Goal: Task Accomplishment & Management: Use online tool/utility

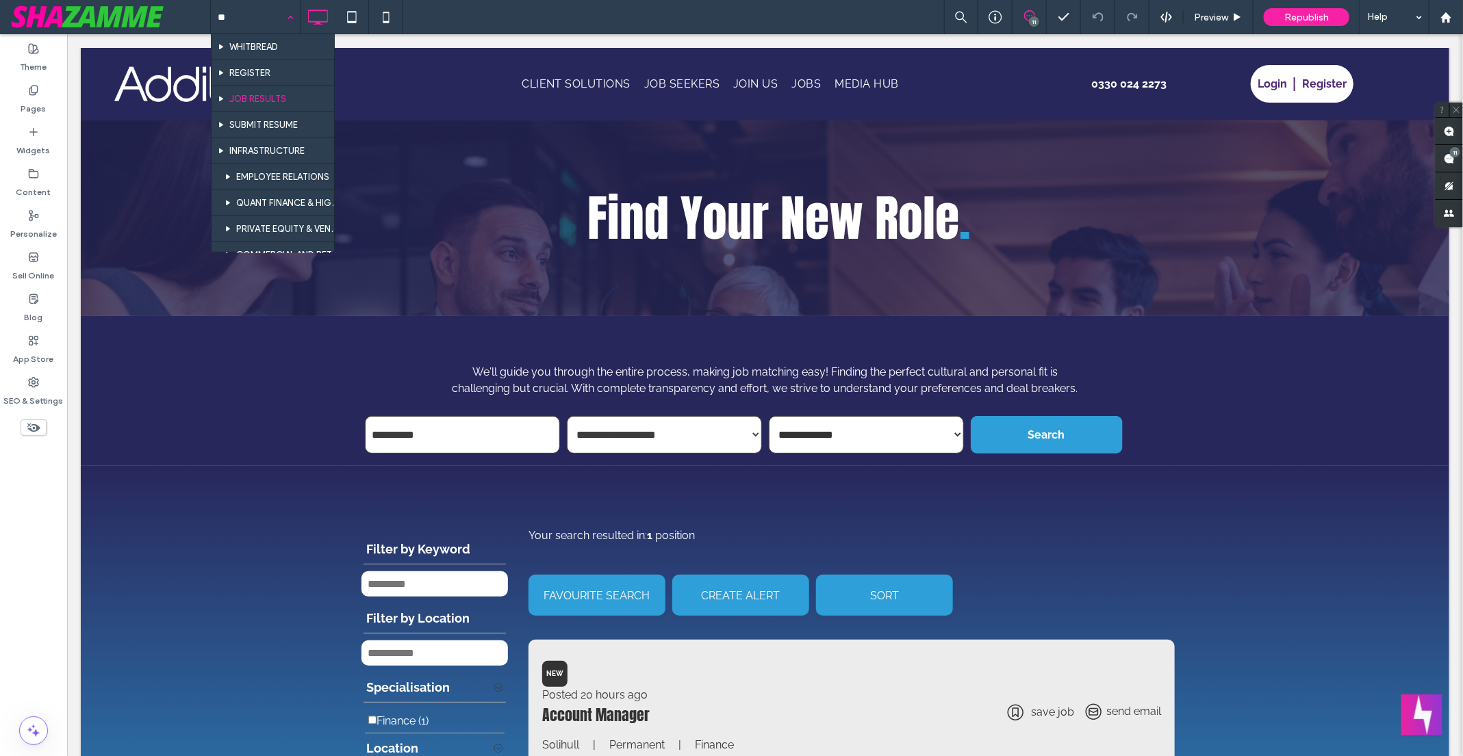
type input "***"
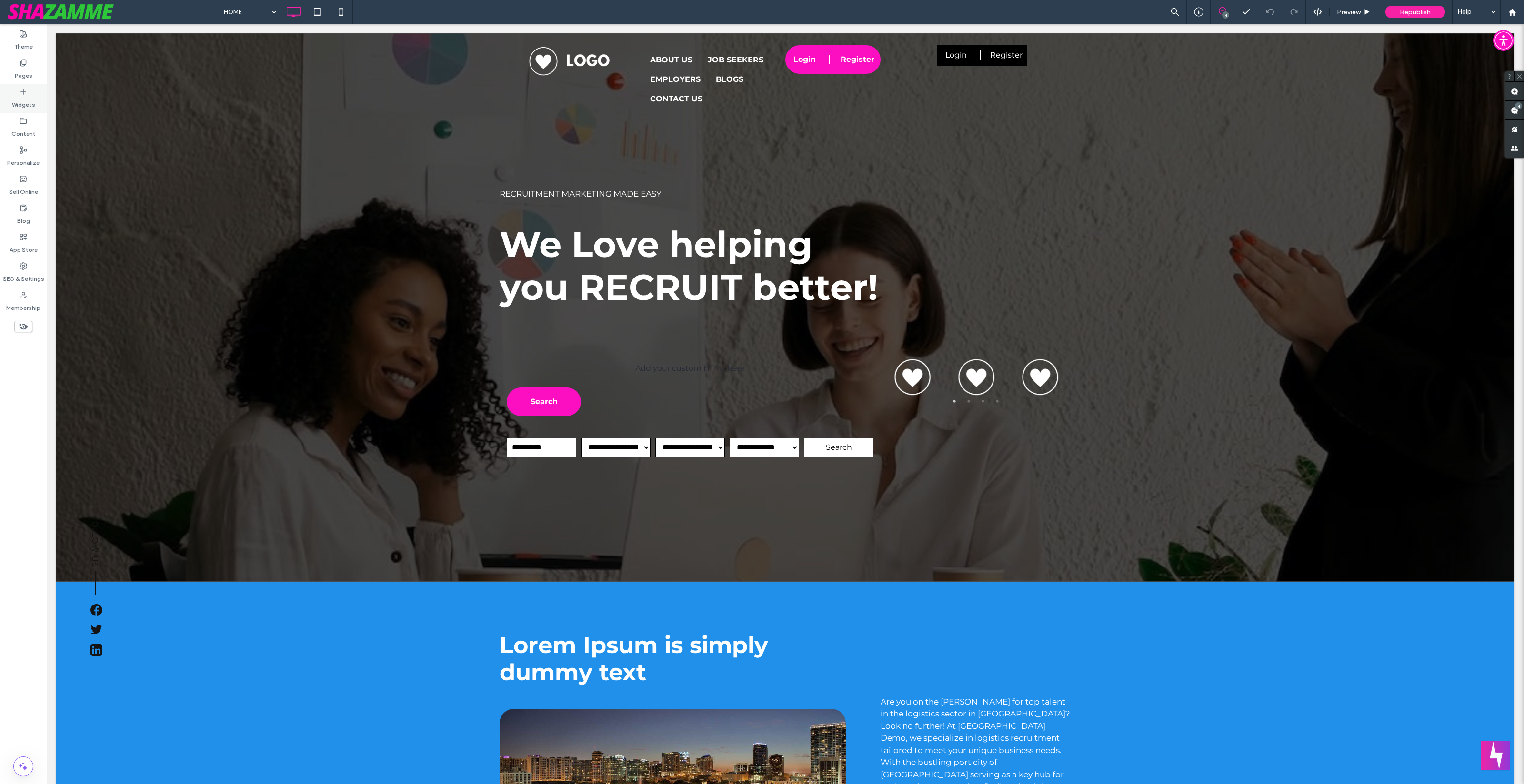
click at [25, 97] on label "Widgets" at bounding box center [24, 102] width 24 height 13
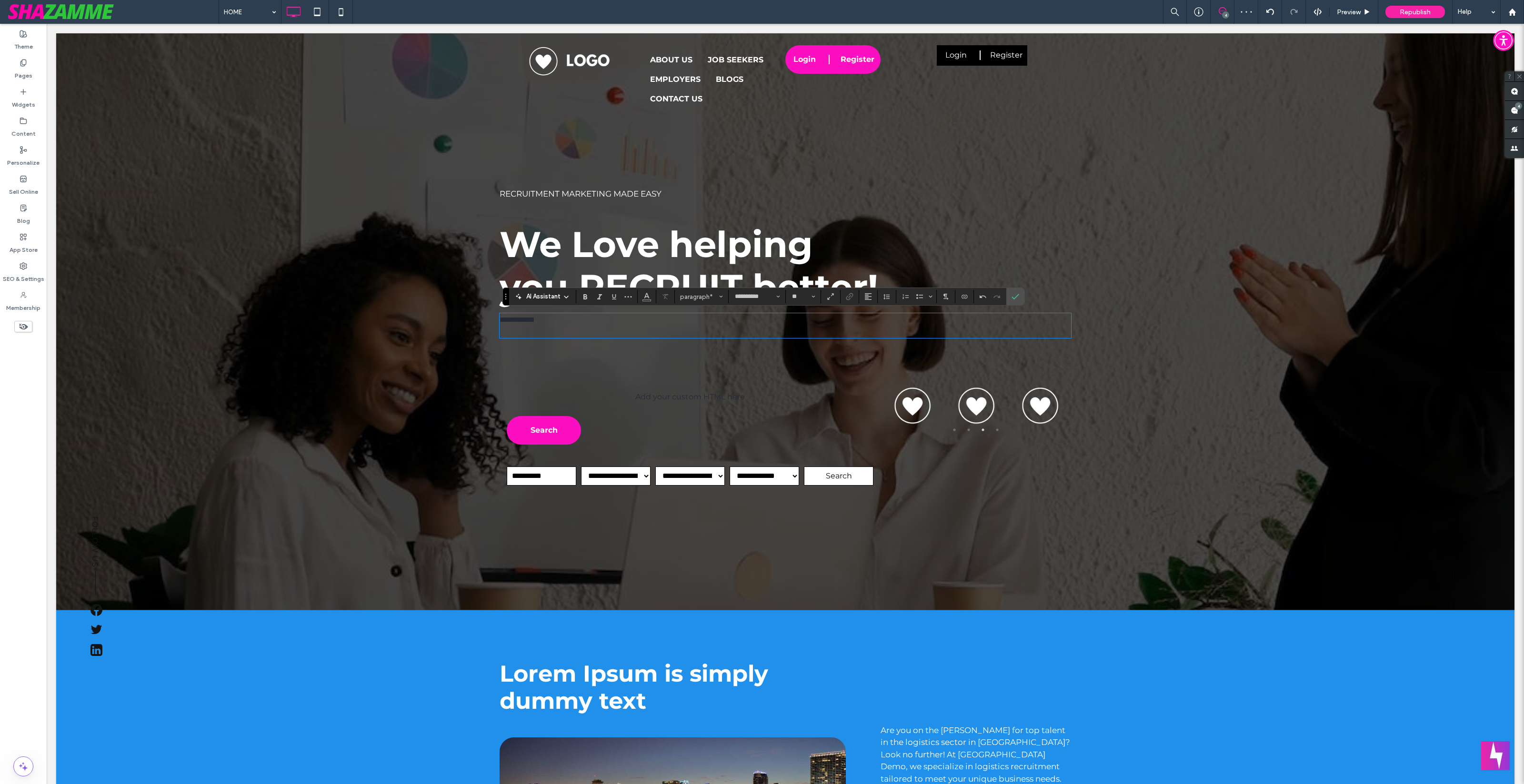
click at [648, 479] on select "**********" at bounding box center [616, 476] width 70 height 19
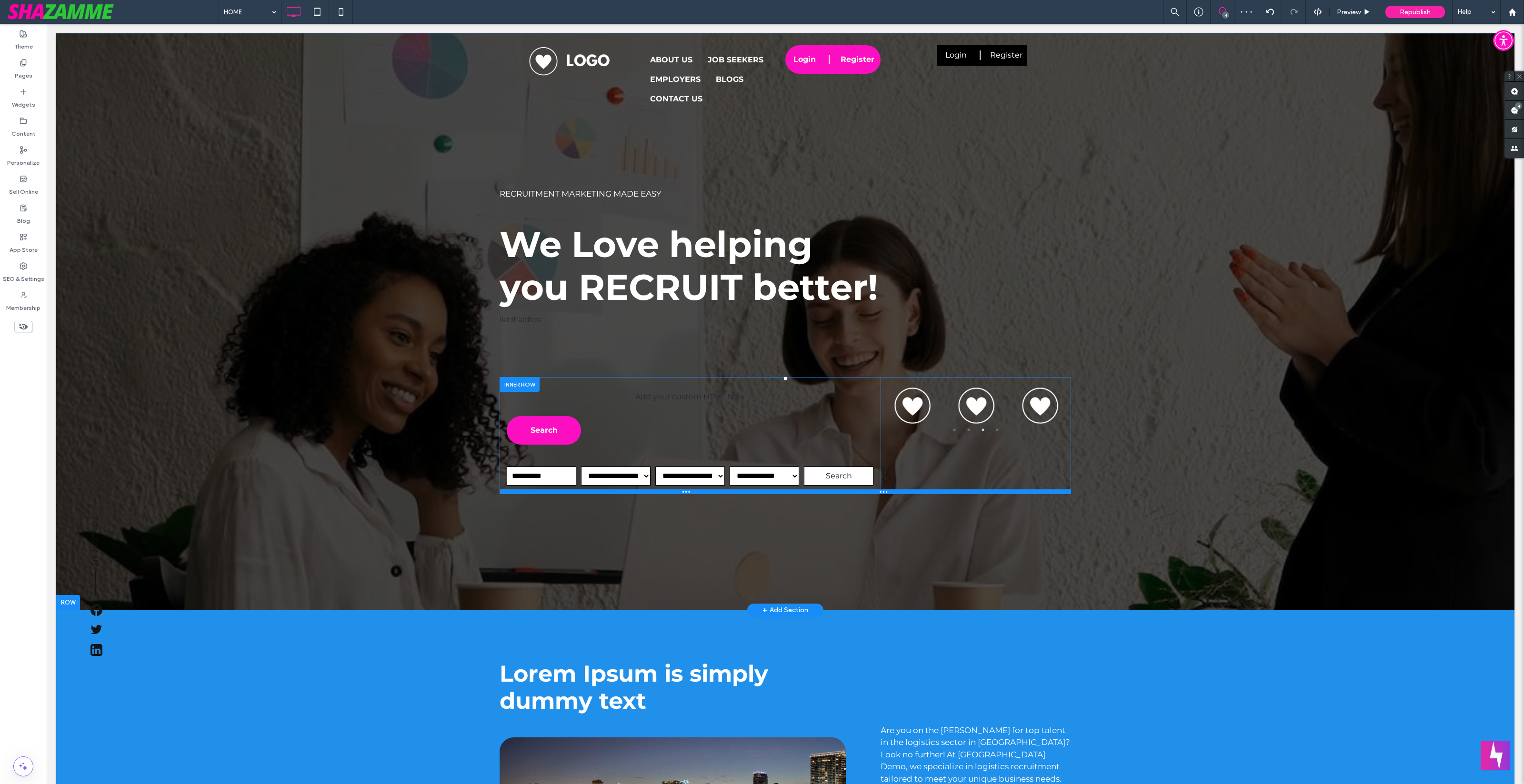
click at [556, 491] on div at bounding box center [785, 492] width 571 height 5
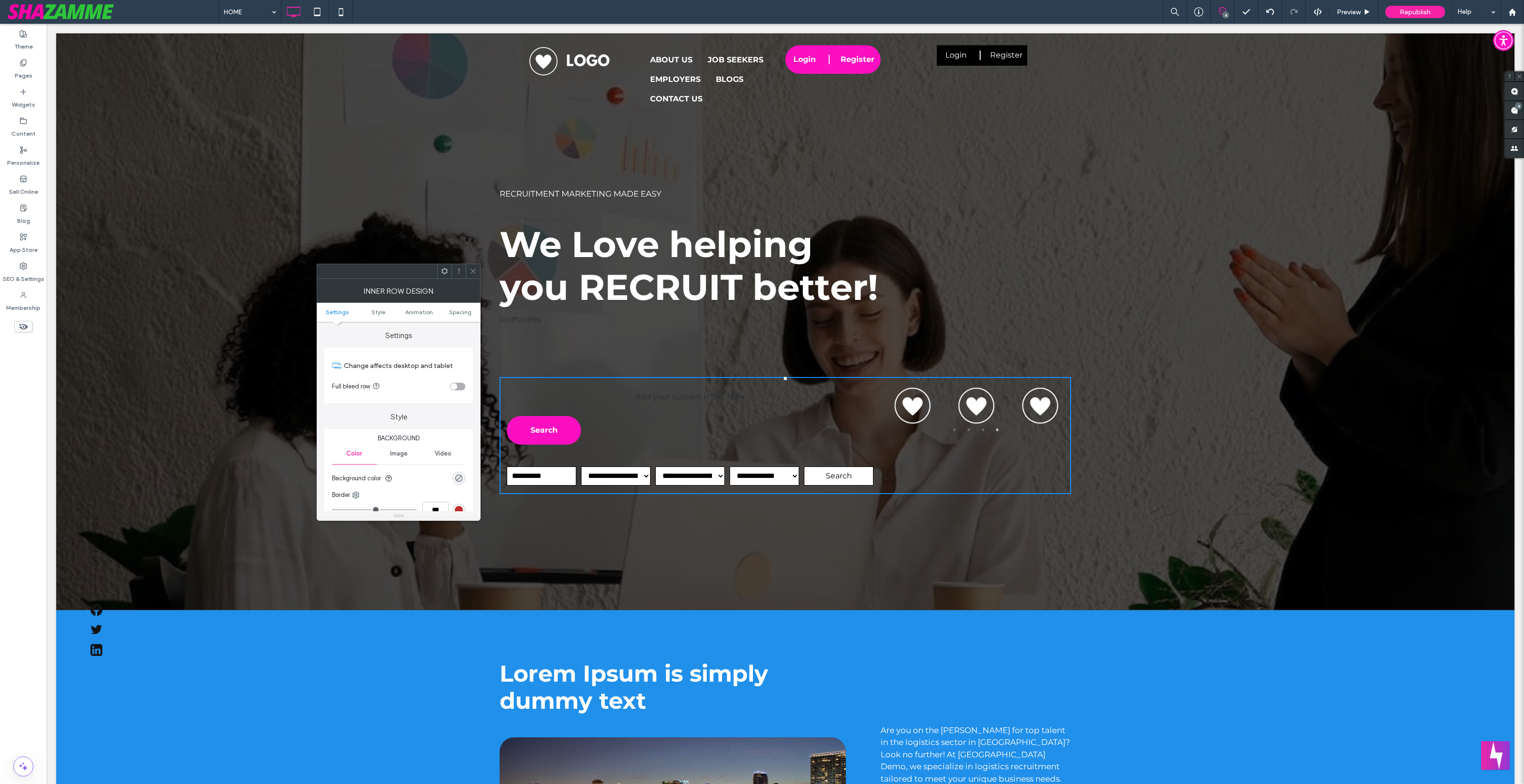
click at [540, 463] on div "**********" at bounding box center [690, 476] width 381 height 36
click at [911, 487] on div "Sample Logo Sample Logo Sample Logo Sample Logo Sample Logo Sample Logo Sample …" at bounding box center [976, 435] width 191 height 117
click at [894, 488] on div "Sample Logo Sample Logo Sample Logo Sample Logo Sample Logo Sample Logo Sample …" at bounding box center [976, 435] width 191 height 117
click at [475, 279] on div "Inner Row Design" at bounding box center [398, 291] width 164 height 24
click at [475, 274] on icon at bounding box center [473, 271] width 7 height 7
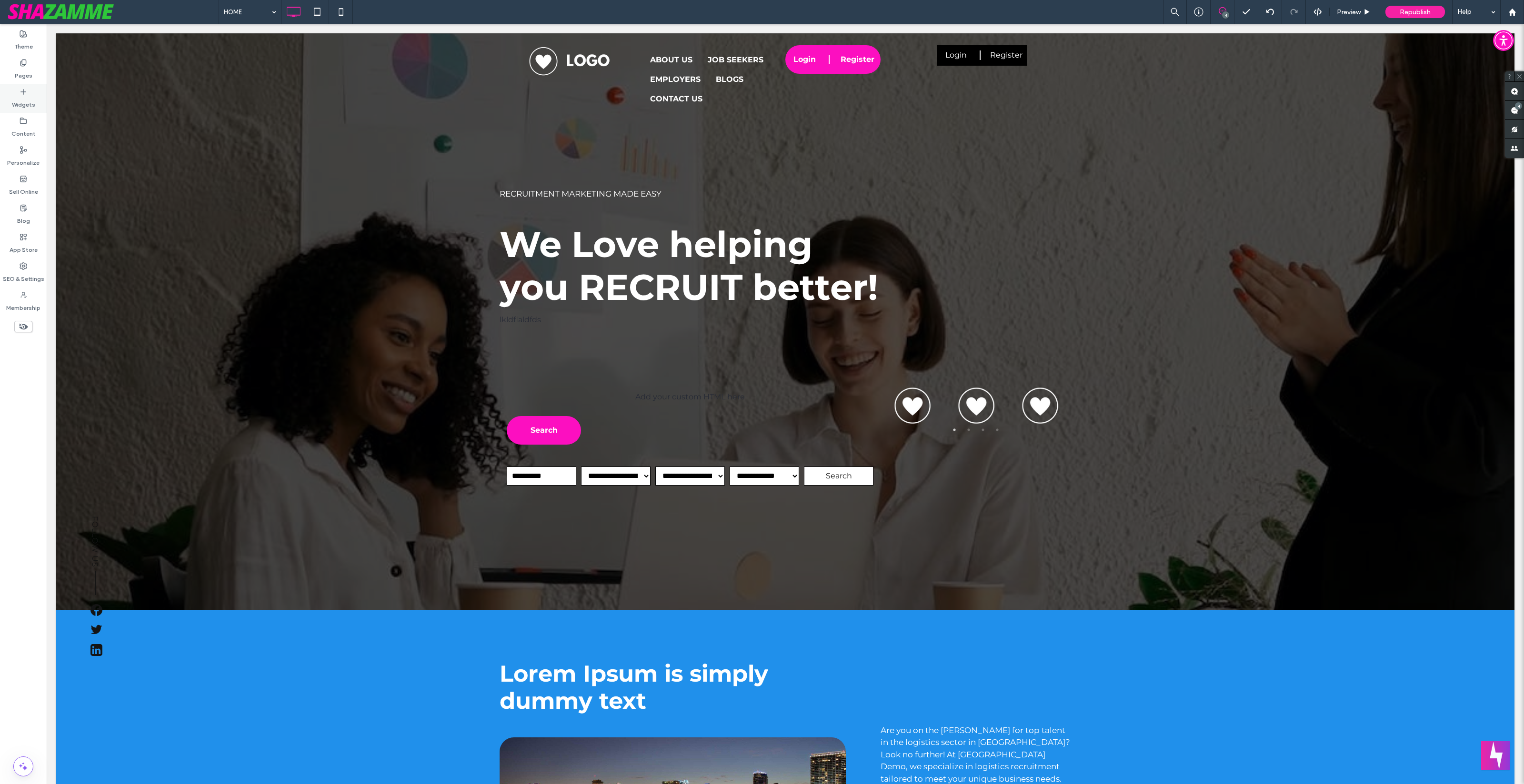
click at [26, 96] on label "Widgets" at bounding box center [24, 102] width 24 height 13
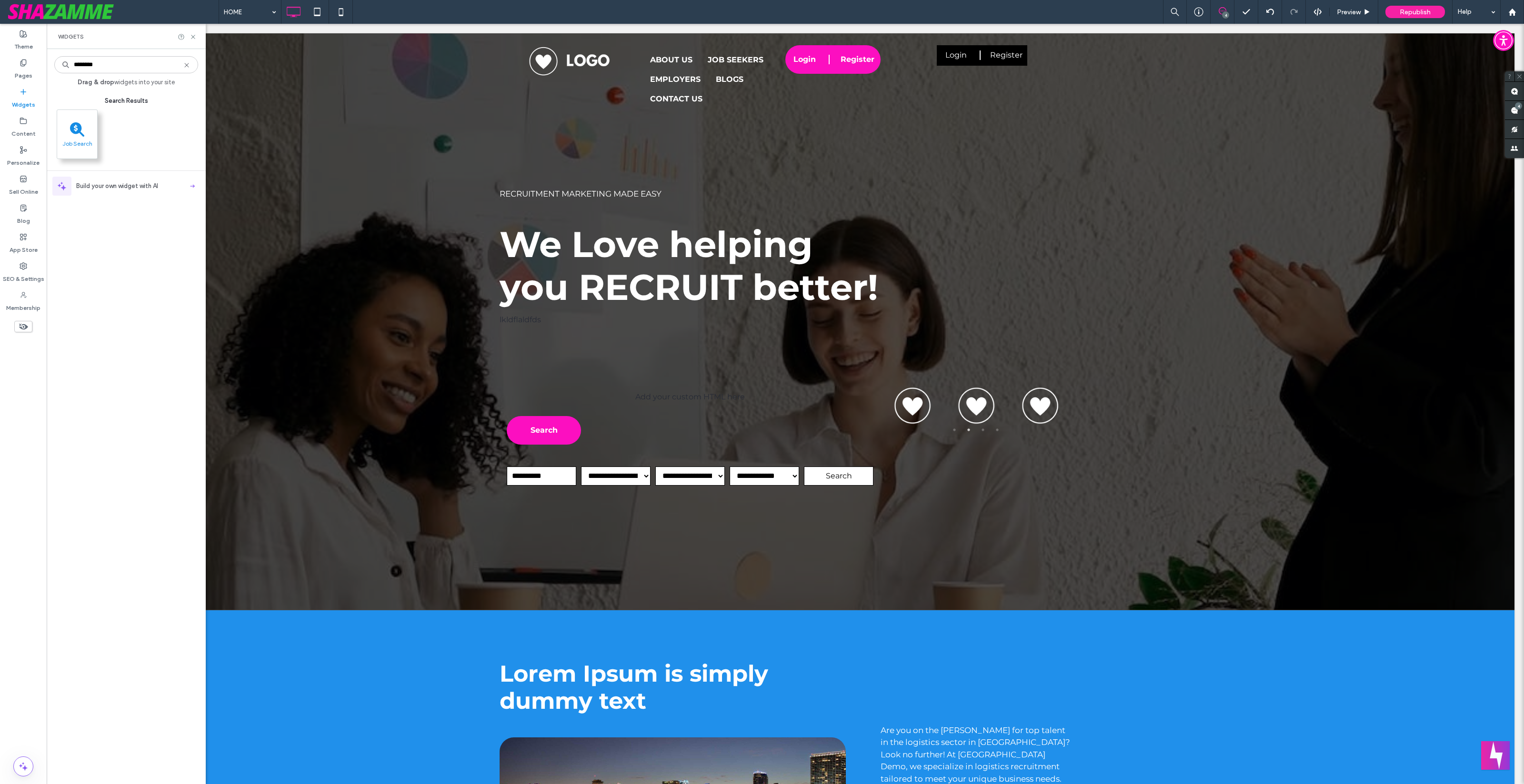
type input "********"
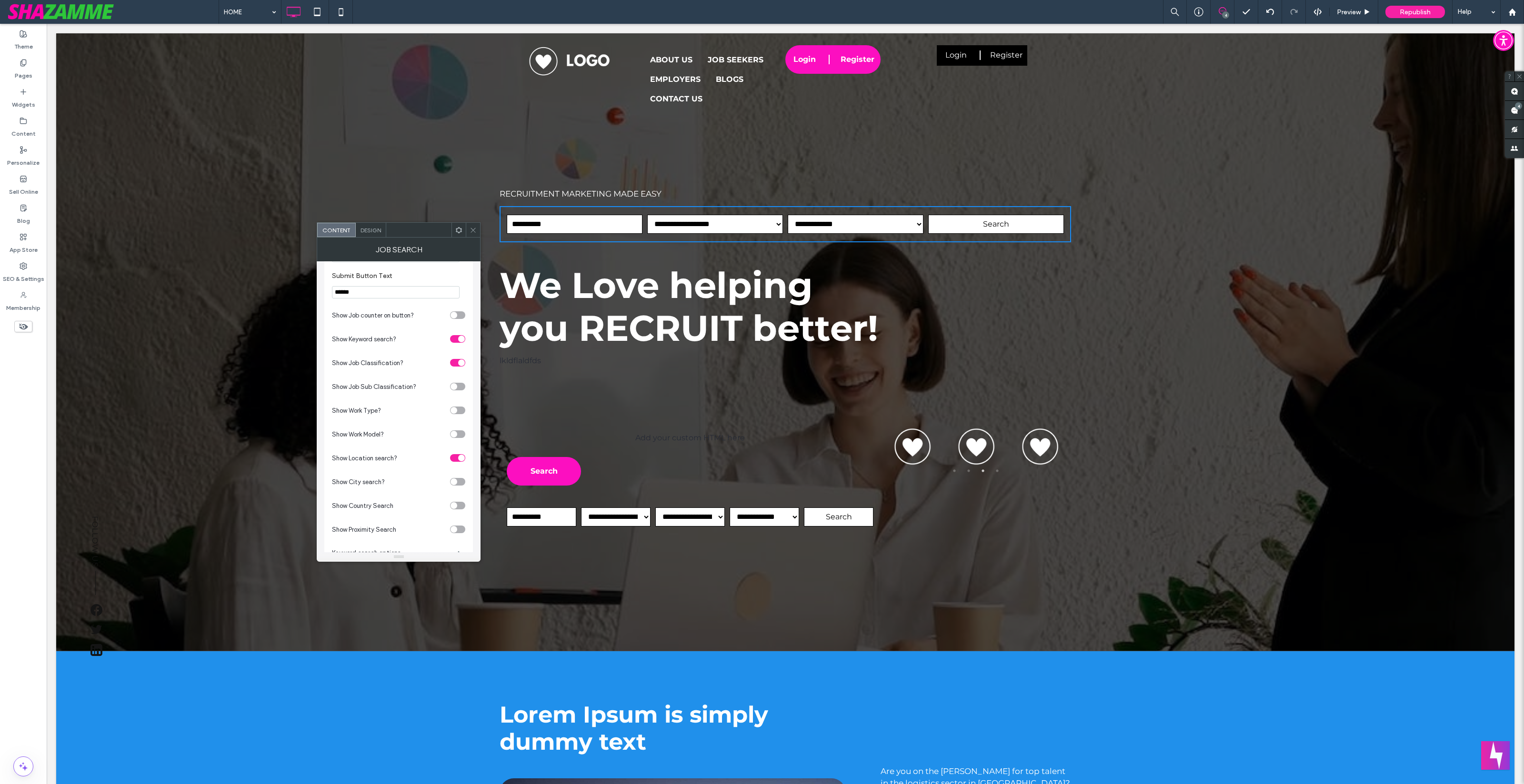
scroll to position [455, 0]
click at [453, 348] on div "toggle" at bounding box center [458, 344] width 15 height 8
click at [452, 324] on div "toggle" at bounding box center [458, 320] width 15 height 8
click at [460, 324] on div "toggle" at bounding box center [458, 320] width 15 height 8
click at [462, 348] on div "toggle" at bounding box center [458, 344] width 15 height 8
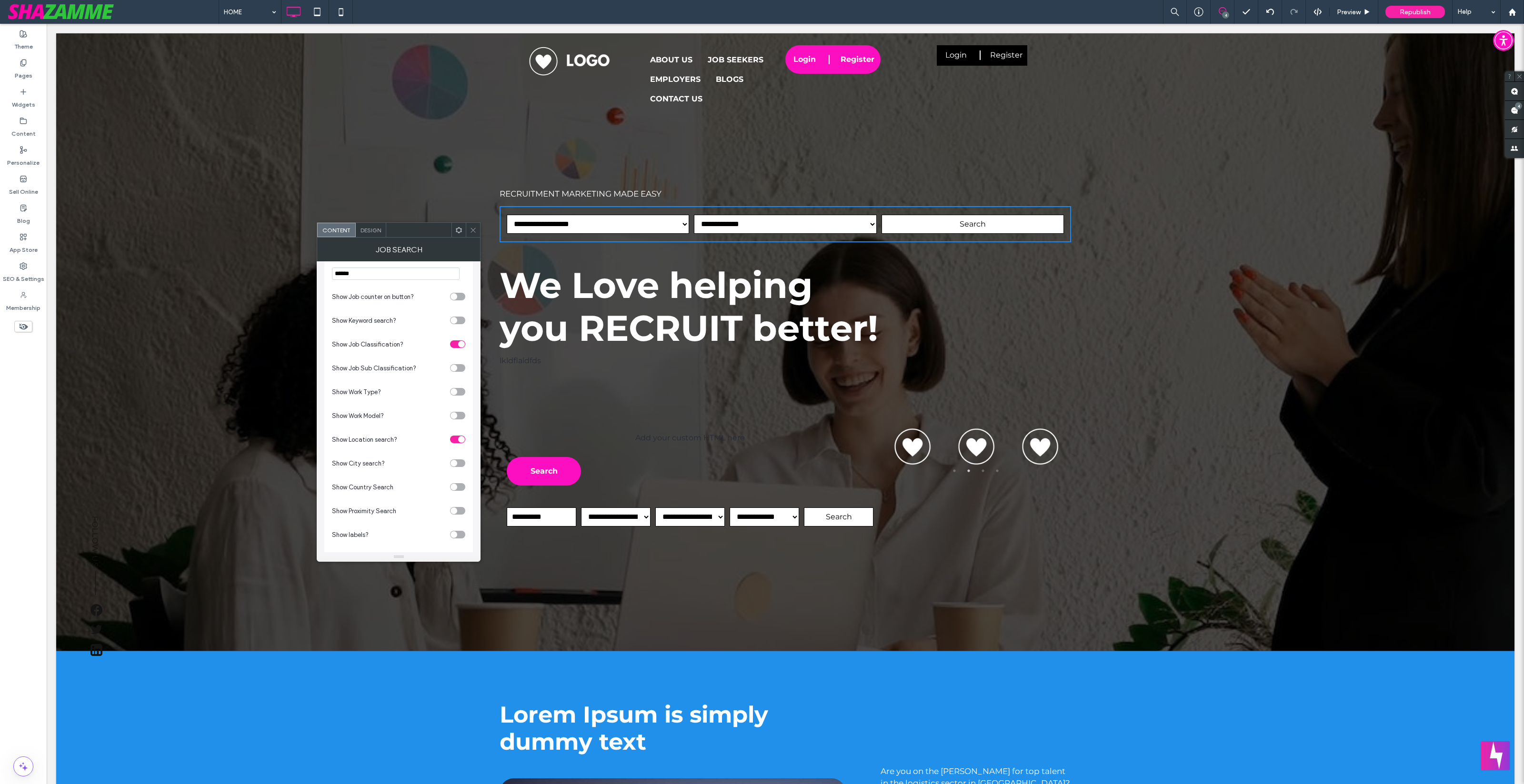
click at [461, 324] on div "toggle" at bounding box center [458, 320] width 15 height 8
click at [444, 354] on section "Show Job Classification?" at bounding box center [399, 344] width 134 height 24
click at [459, 324] on div "toggle" at bounding box center [458, 320] width 15 height 8
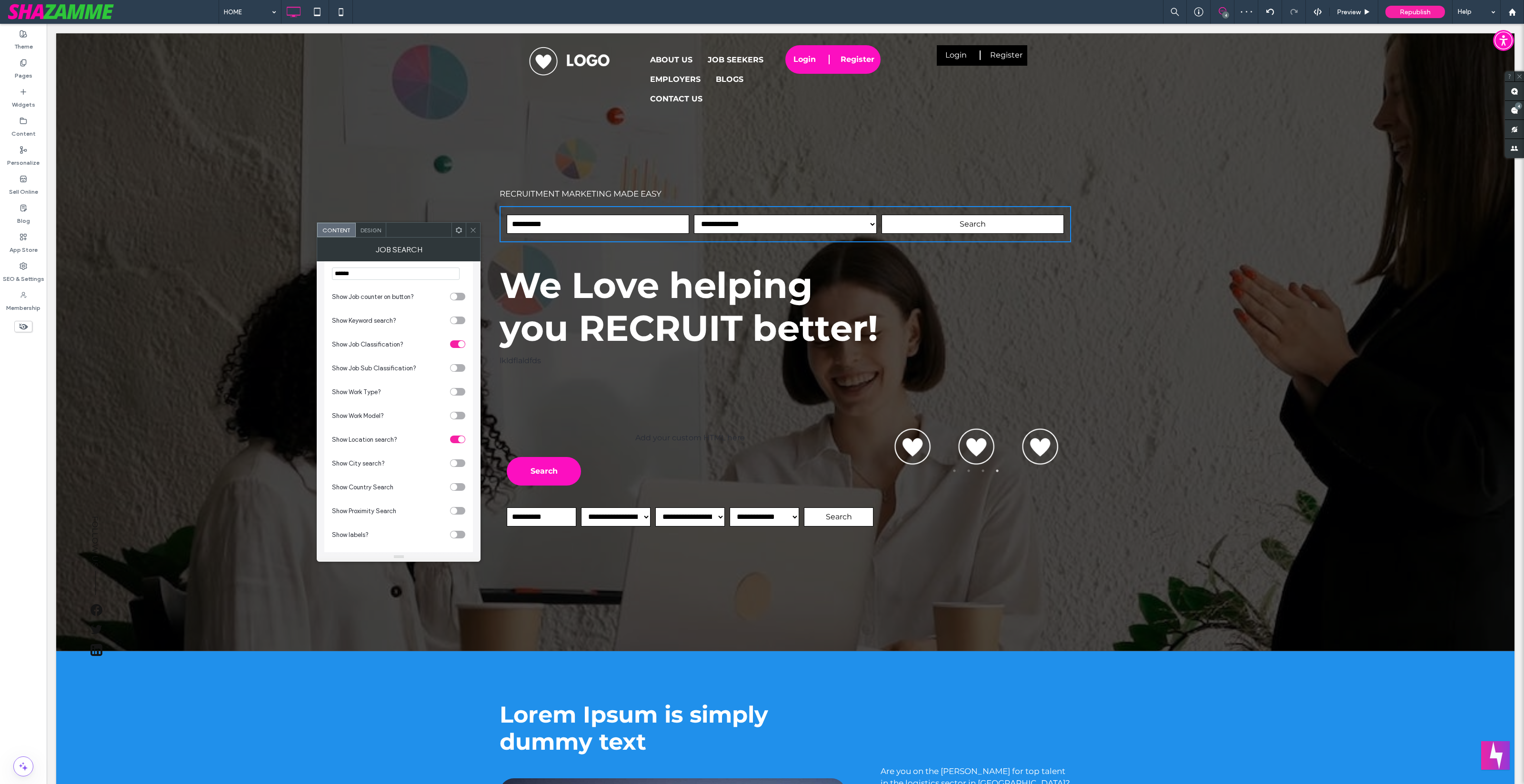
click at [477, 235] on div at bounding box center [473, 230] width 15 height 15
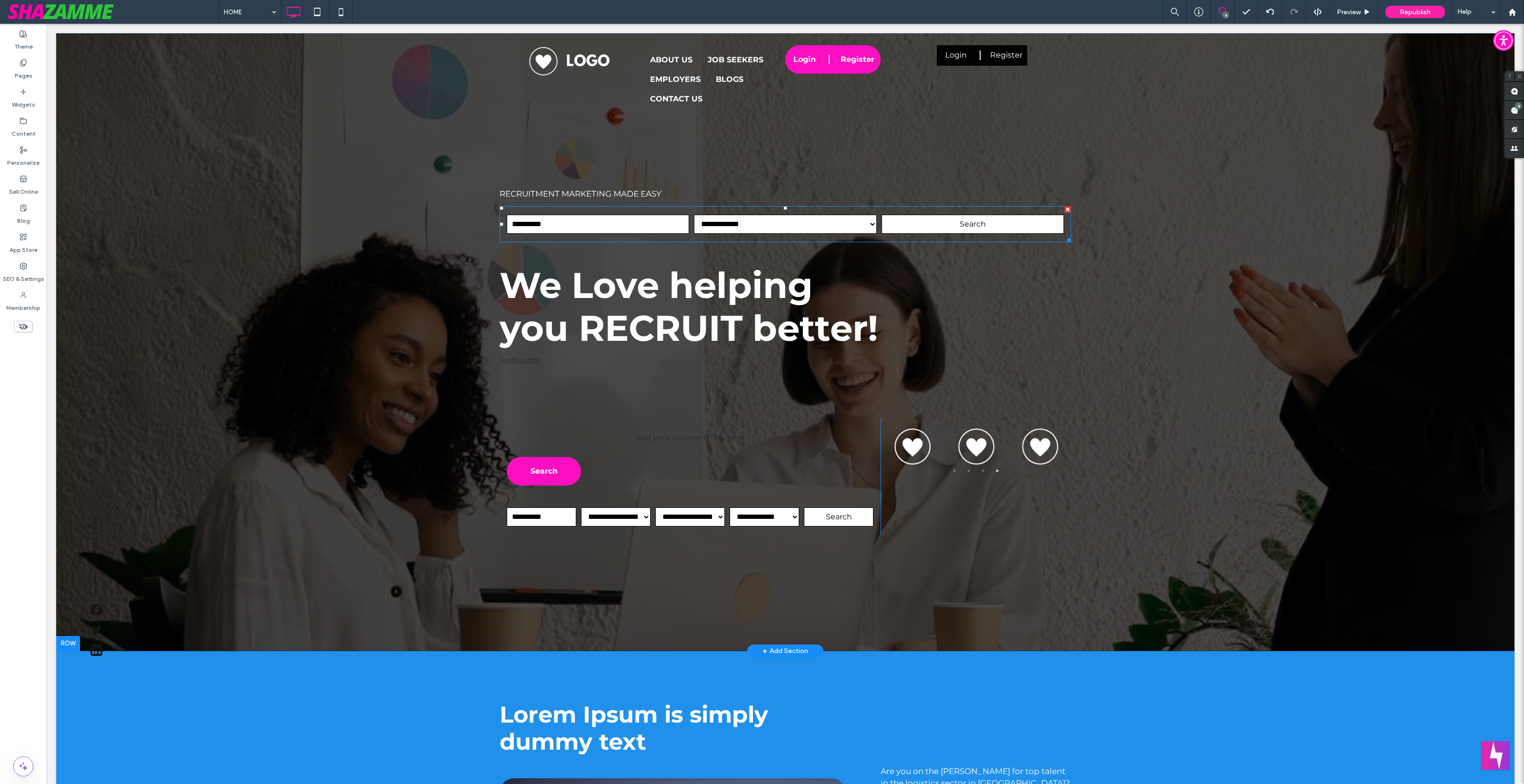
click at [1068, 209] on div at bounding box center [1068, 209] width 7 height 7
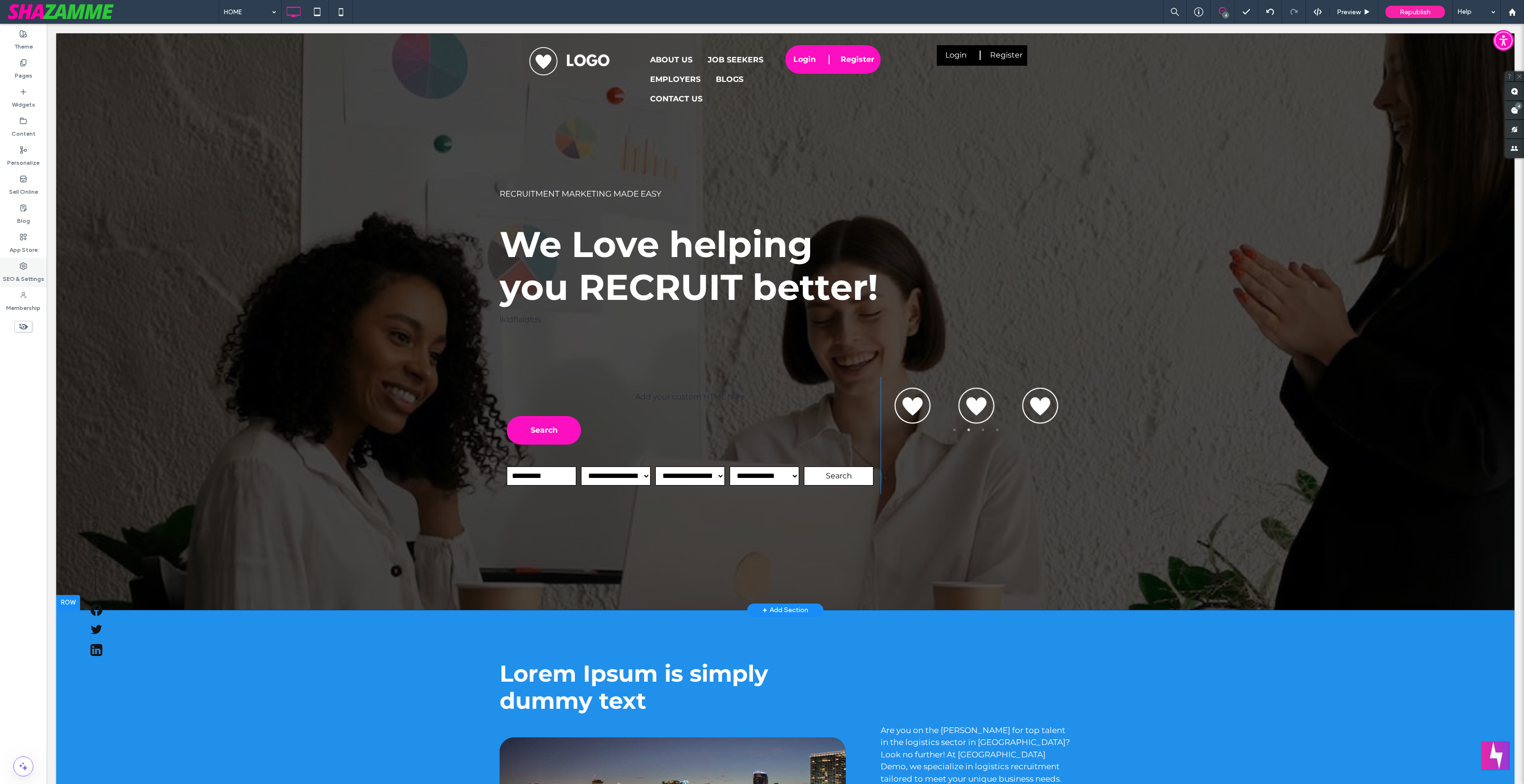
click at [16, 266] on div "SEO & Settings" at bounding box center [23, 273] width 47 height 29
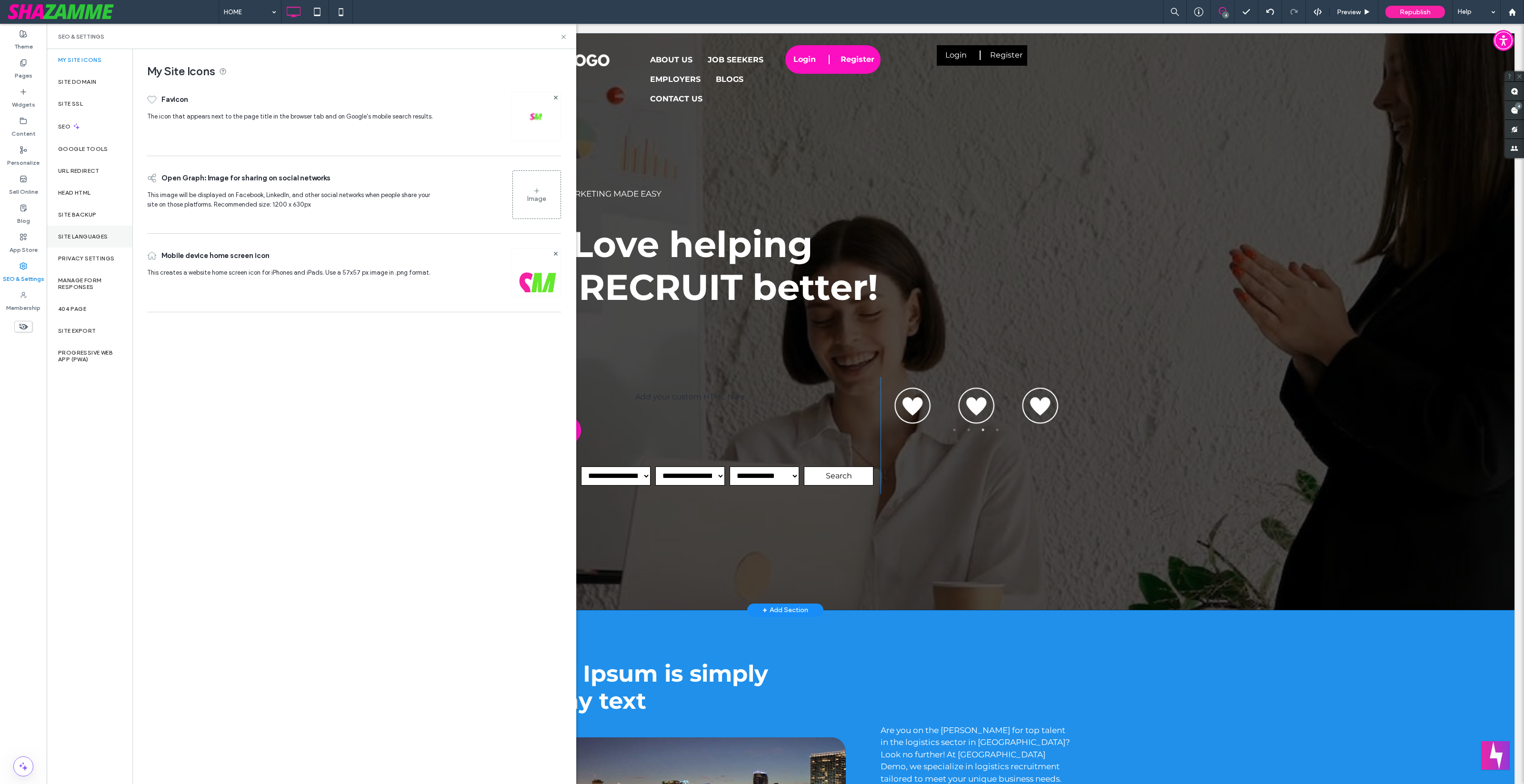
click at [95, 236] on label "Site Languages" at bounding box center [83, 237] width 50 height 7
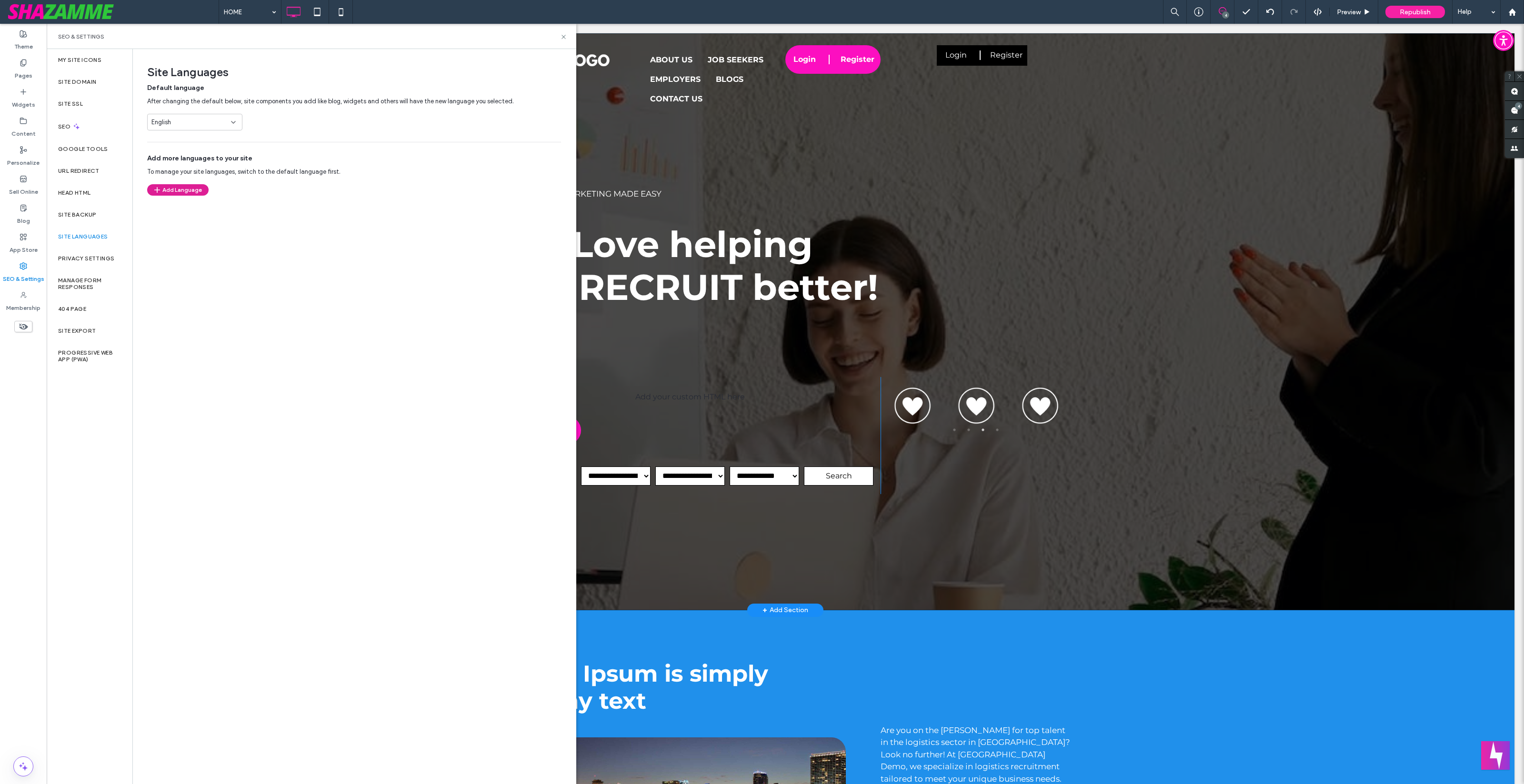
click at [186, 194] on button "Add Language" at bounding box center [177, 190] width 61 height 11
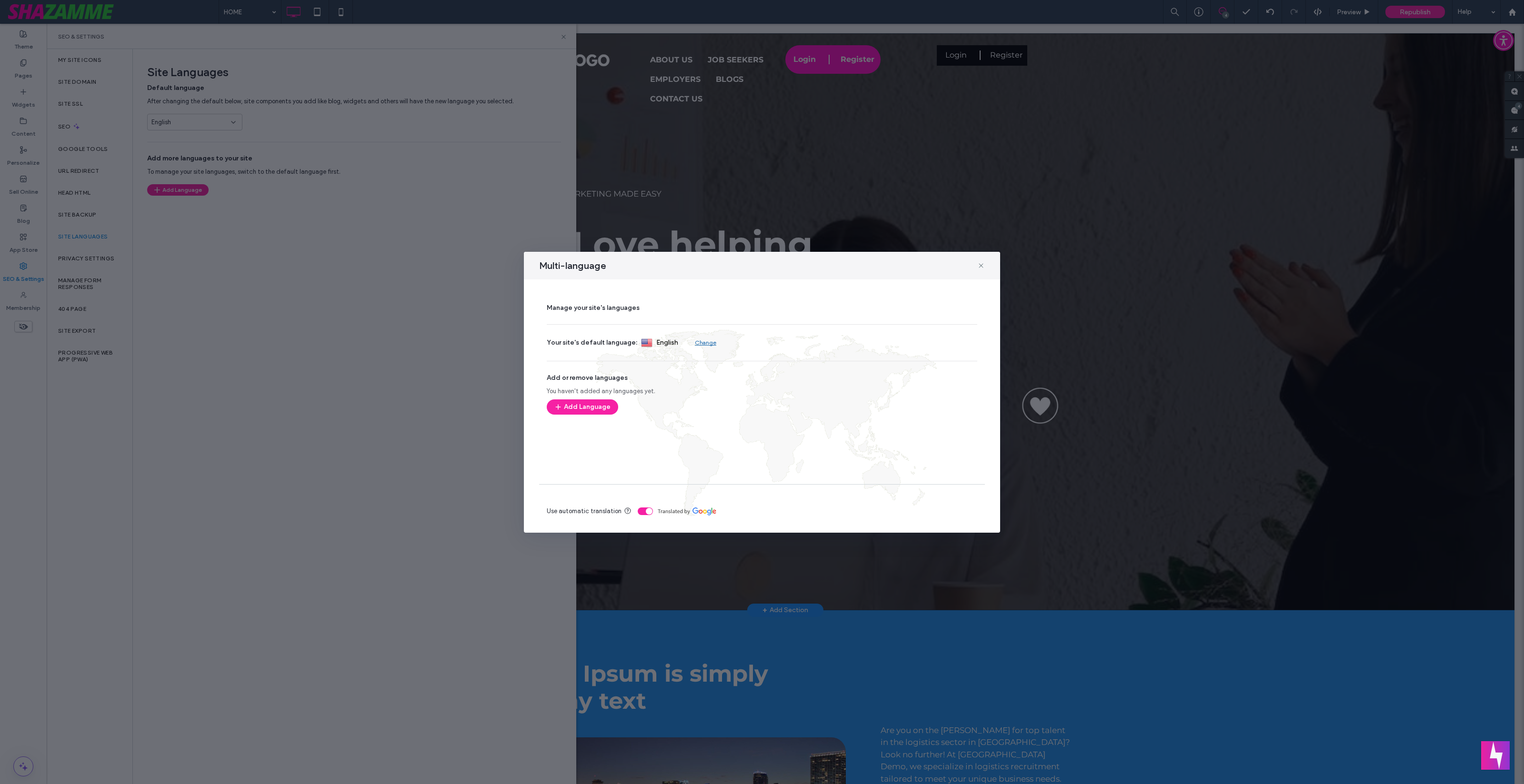
click at [591, 415] on div at bounding box center [762, 426] width 431 height 50
click at [591, 406] on button "Add Language" at bounding box center [582, 407] width 72 height 15
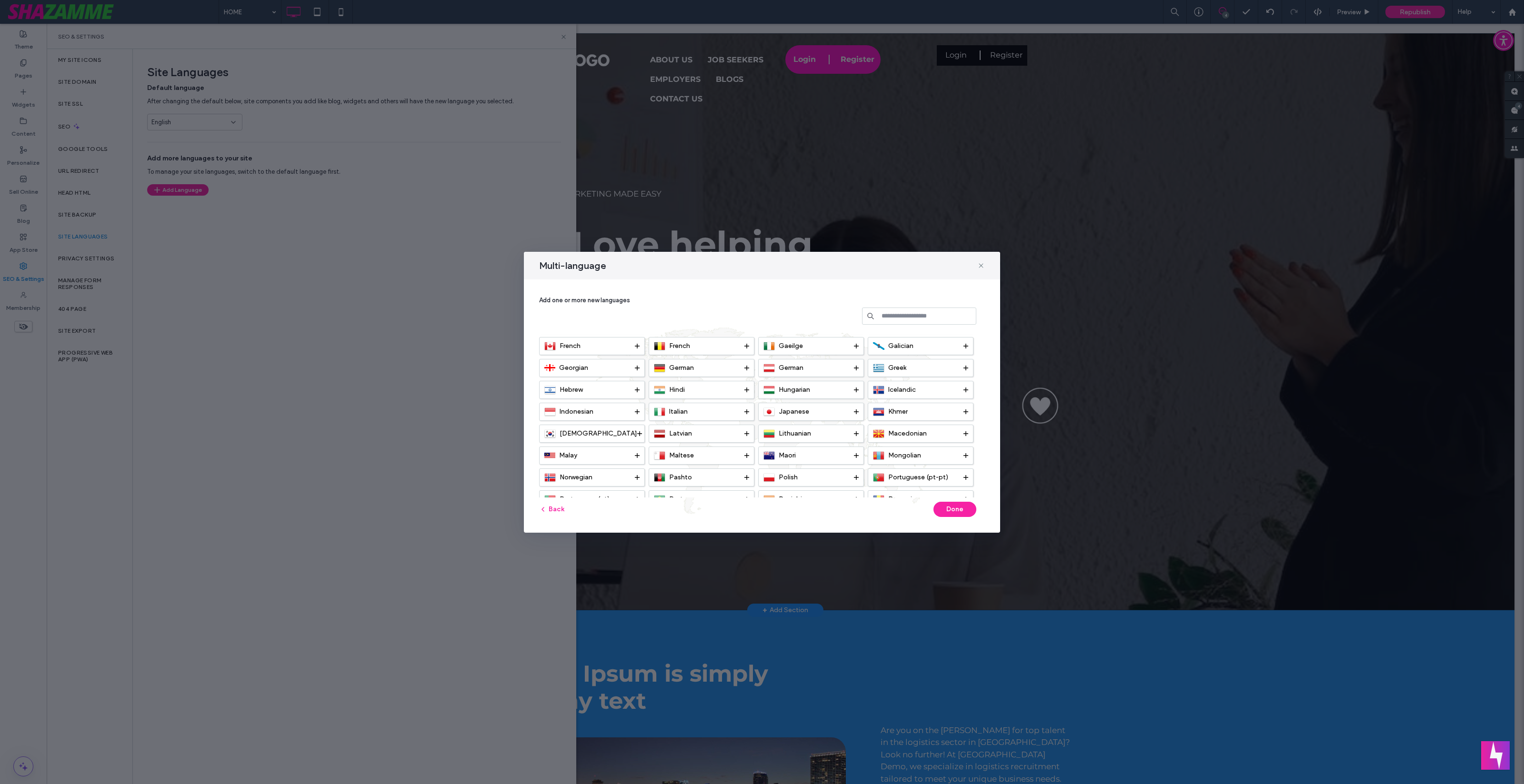
scroll to position [0, 0]
click at [981, 265] on icon at bounding box center [981, 265] width 8 height 8
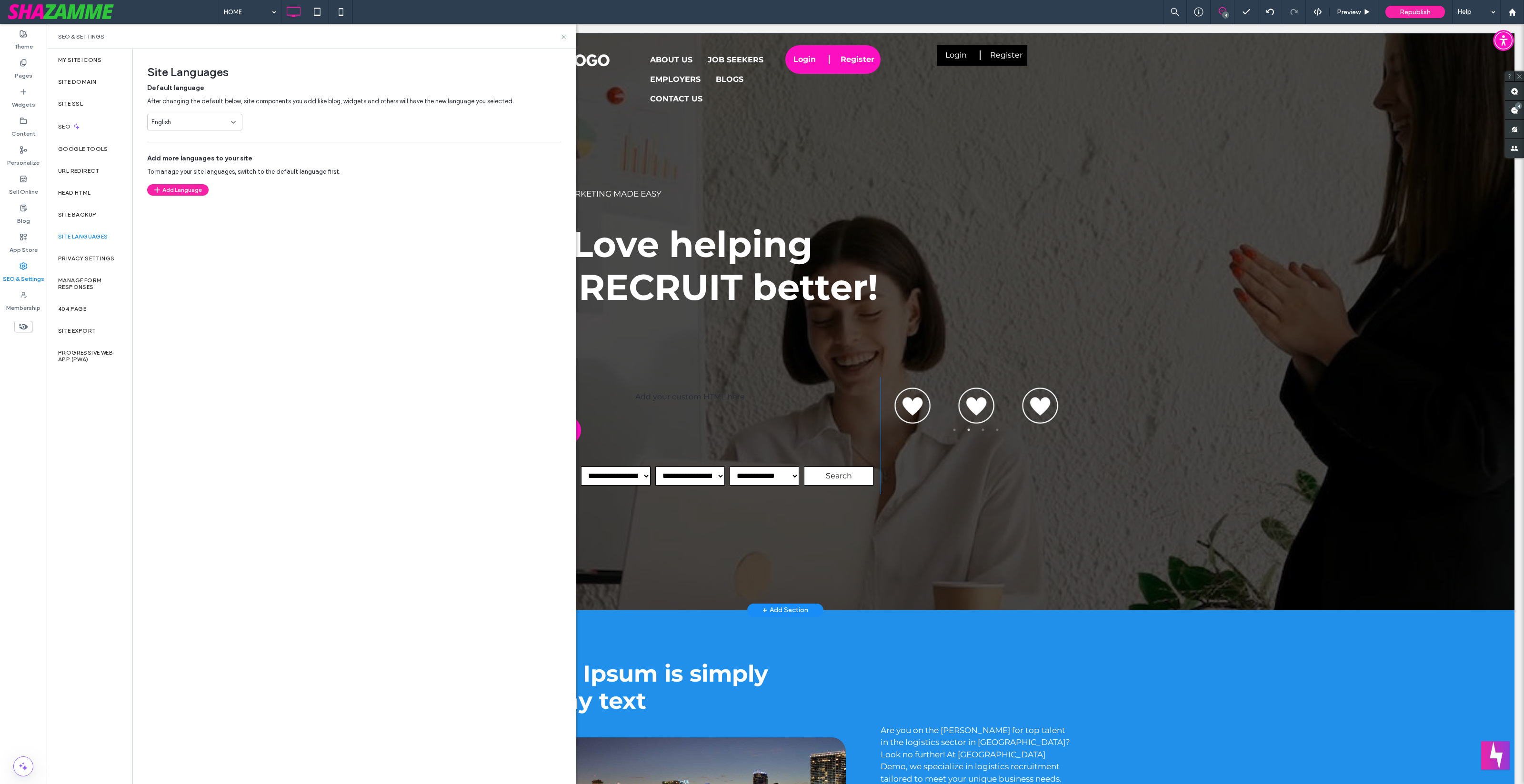
click at [568, 37] on div "SEO & Settings" at bounding box center [311, 36] width 530 height 25
click at [564, 38] on icon at bounding box center [564, 37] width 7 height 7
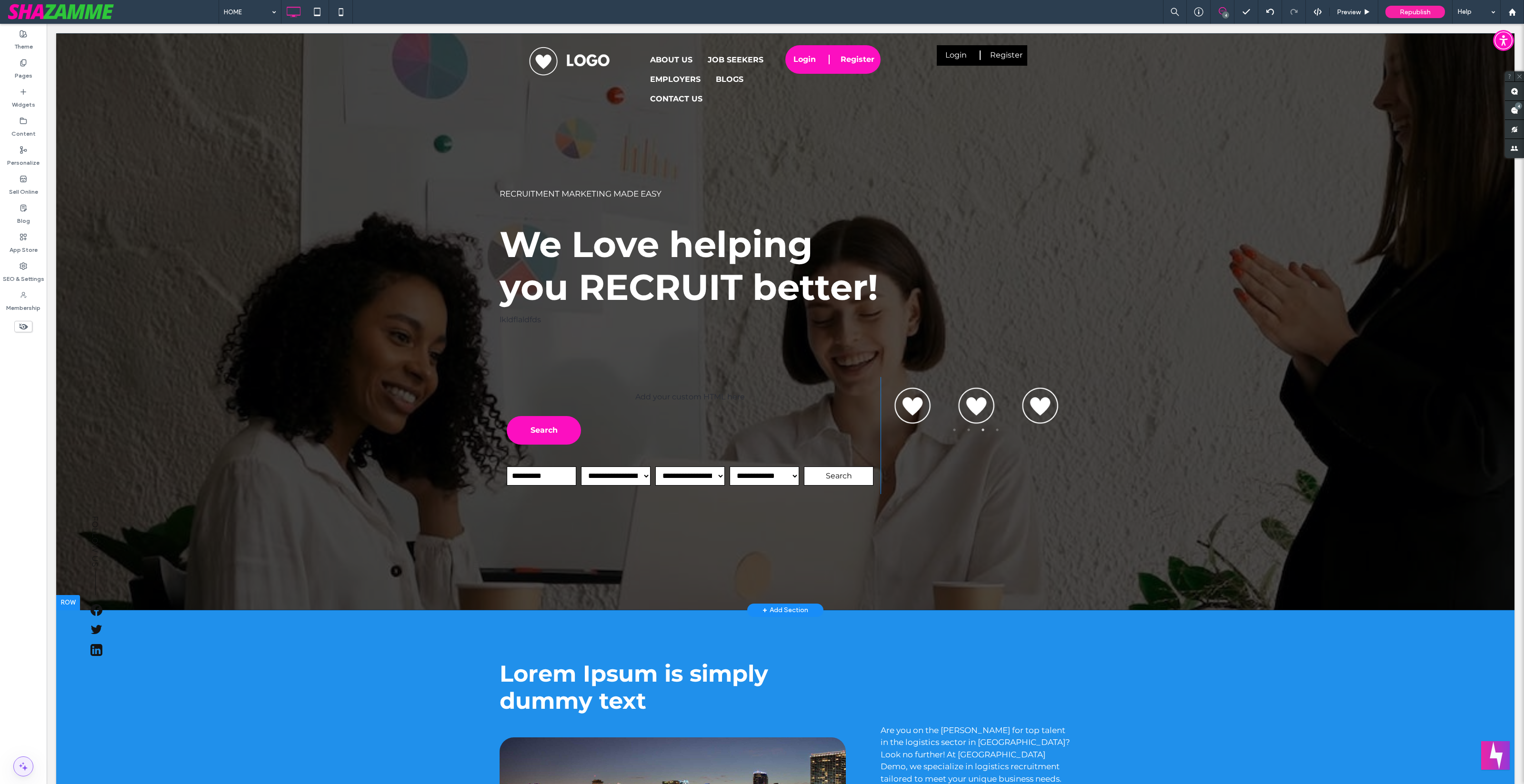
click at [20, 761] on icon at bounding box center [23, 767] width 11 height 11
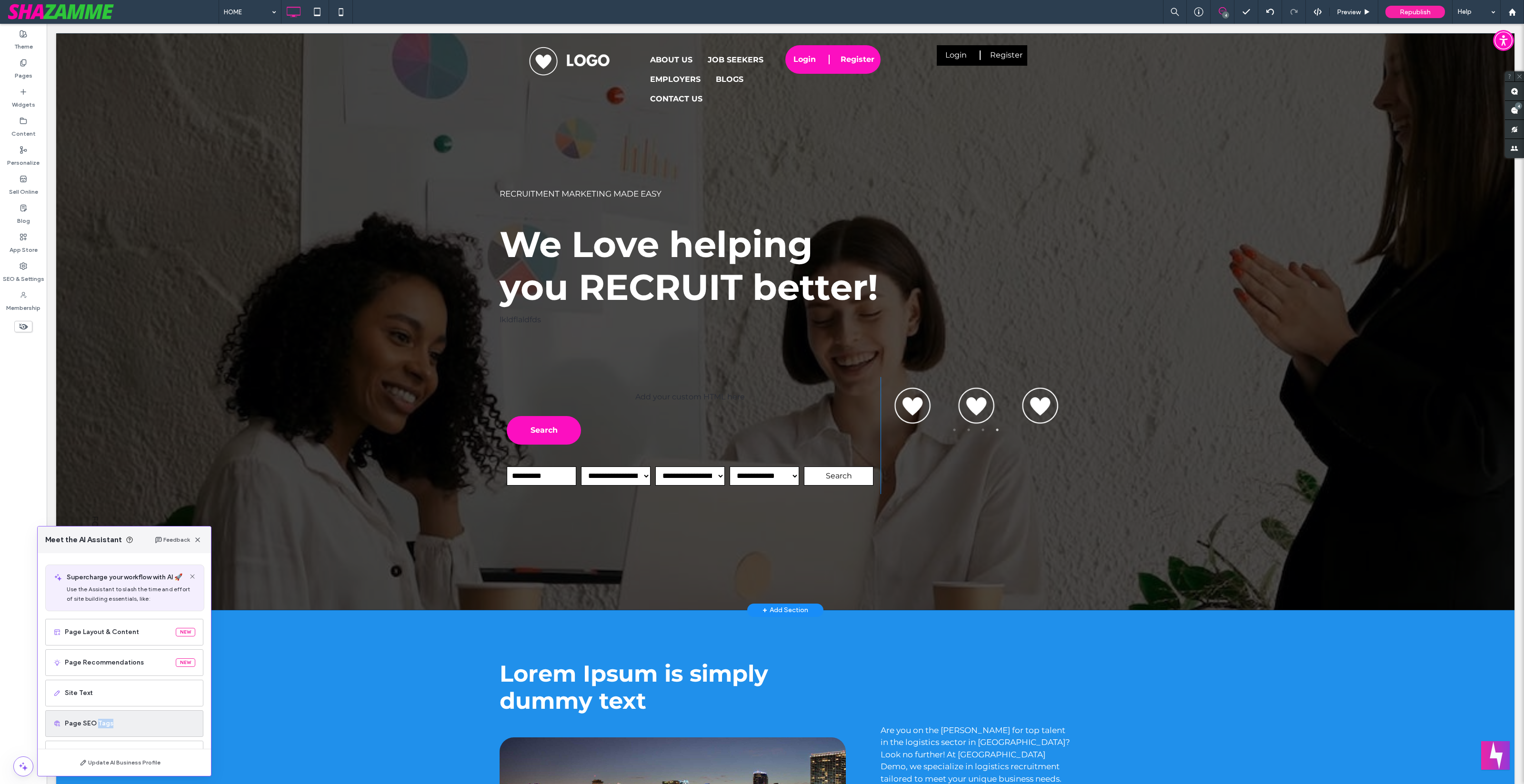
click at [71, 731] on div "Page SEO Tags" at bounding box center [124, 723] width 158 height 26
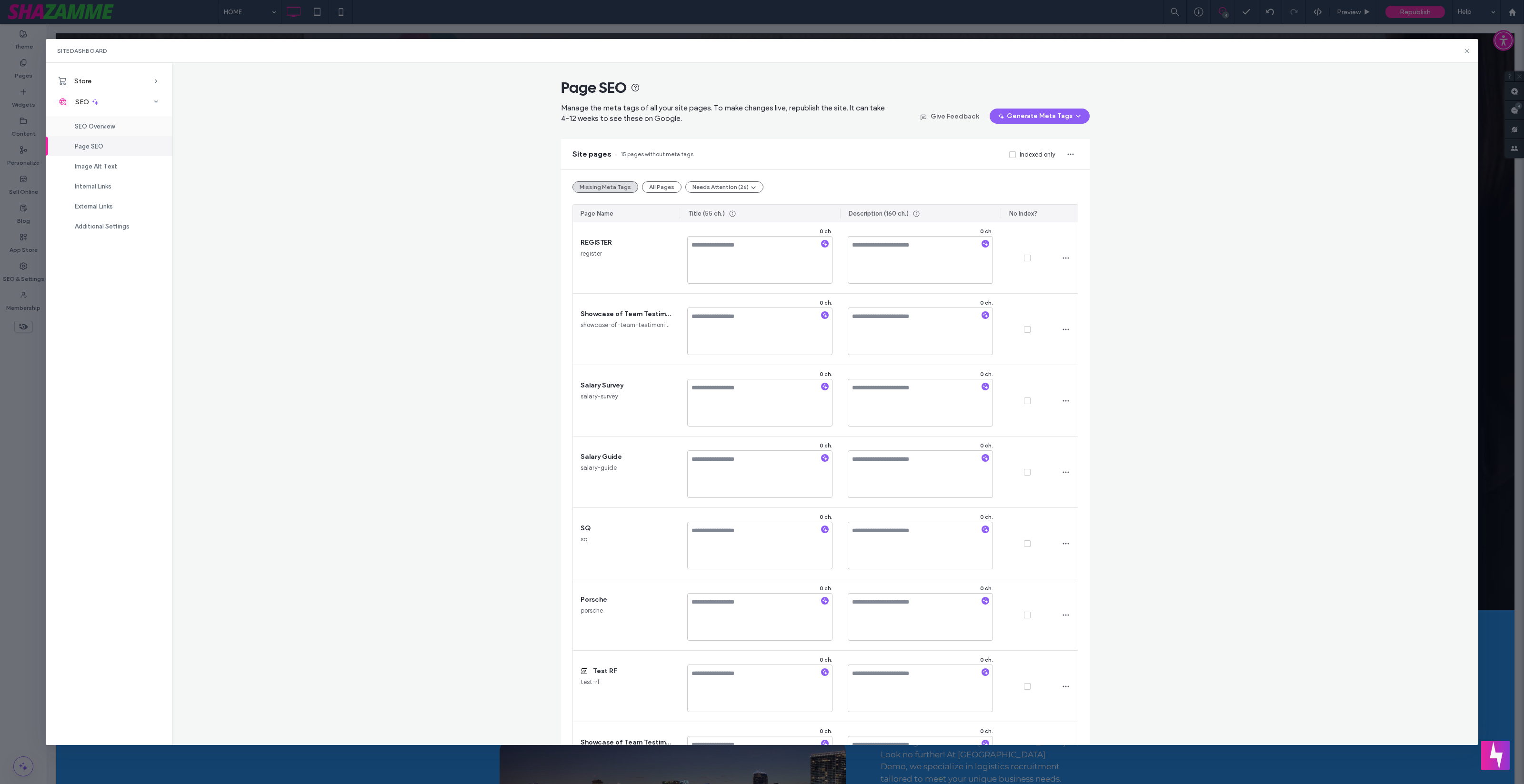
click at [113, 130] on span "SEO Overview" at bounding box center [94, 127] width 40 height 7
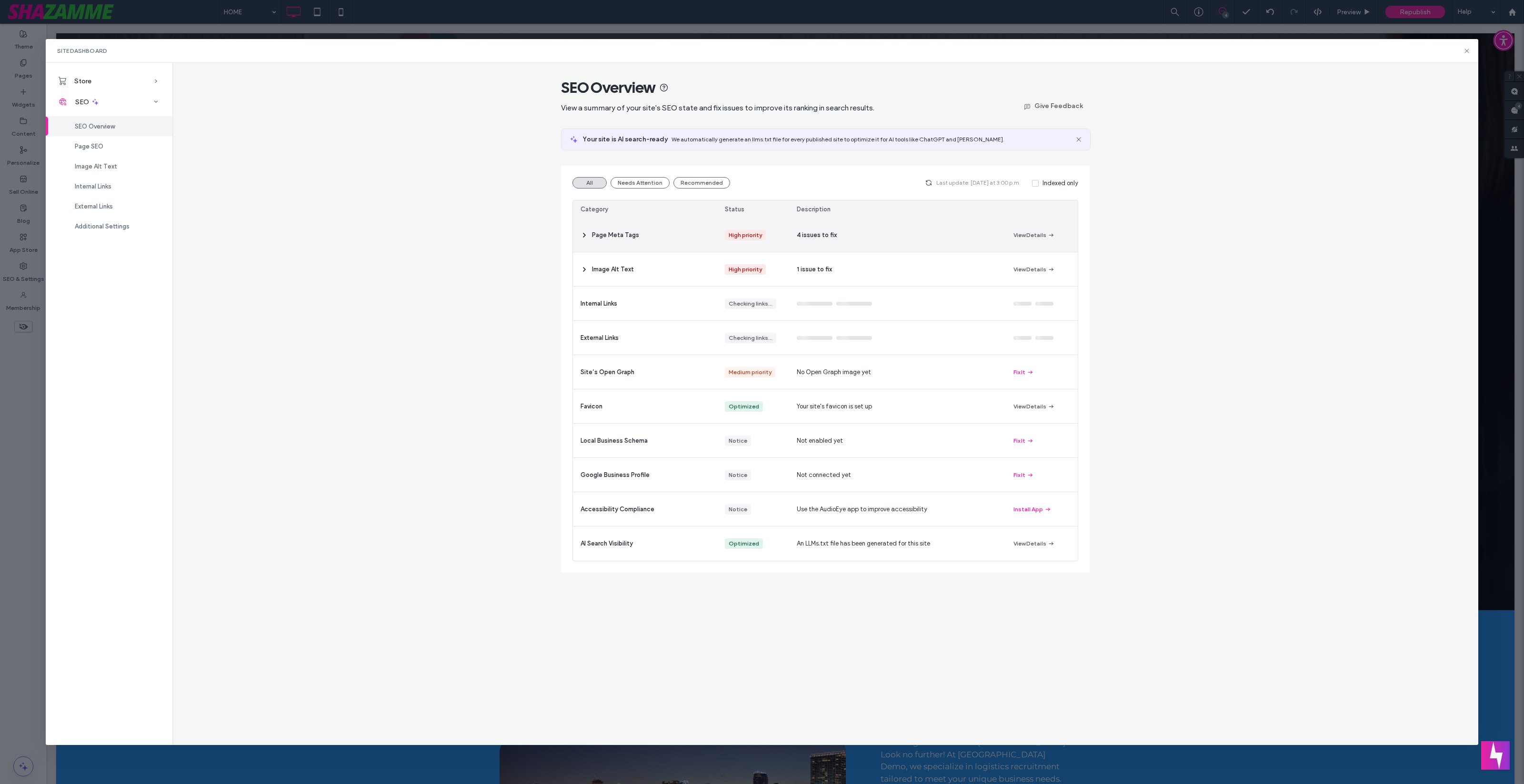
click at [584, 232] on icon at bounding box center [584, 235] width 8 height 8
